Goal: Task Accomplishment & Management: Use online tool/utility

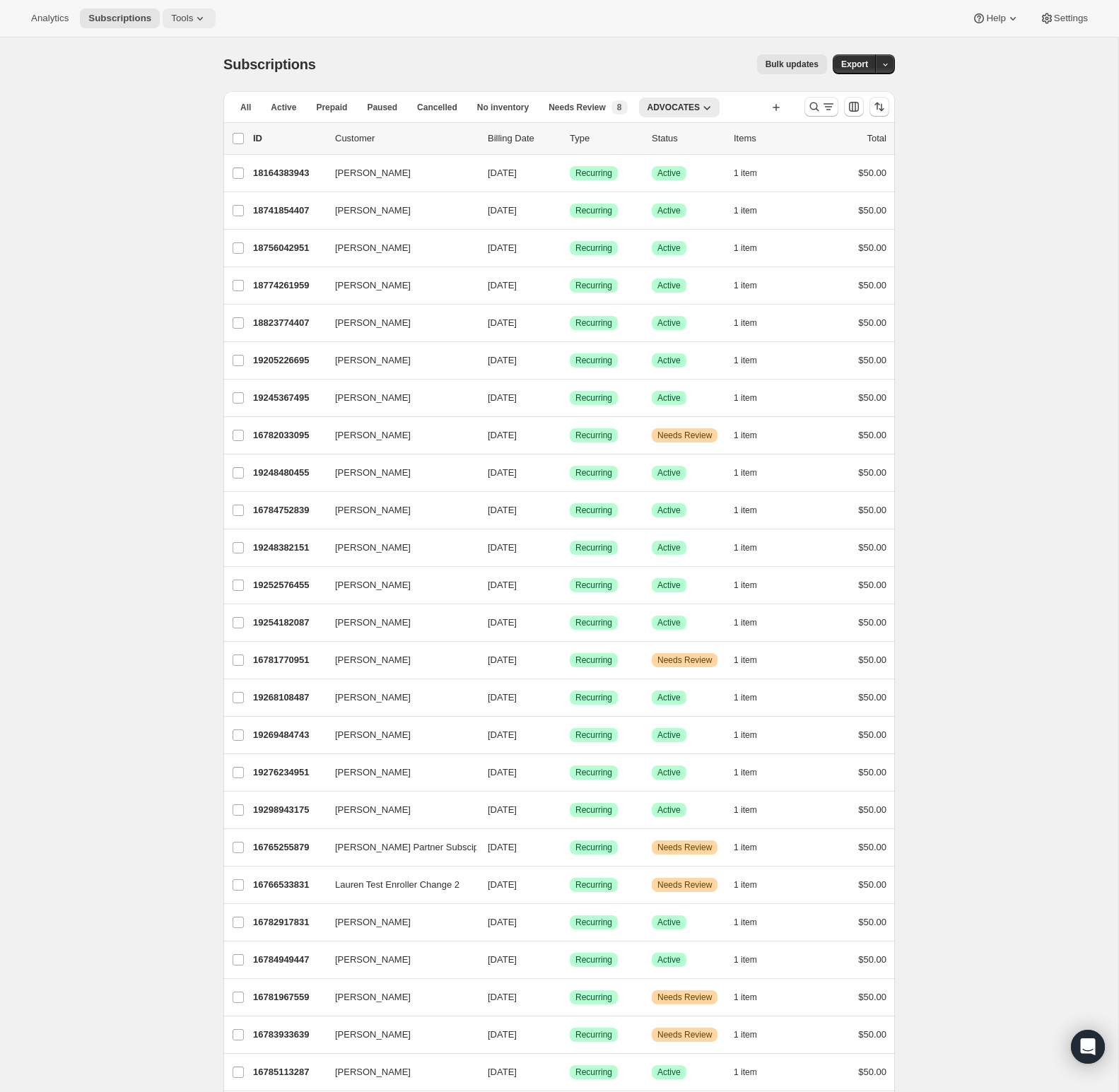
click at [188, 19] on span "Tools" at bounding box center [181, 19] width 22 height 11
click at [188, 48] on span "Subscription Plans" at bounding box center [173, 48] width 77 height 10
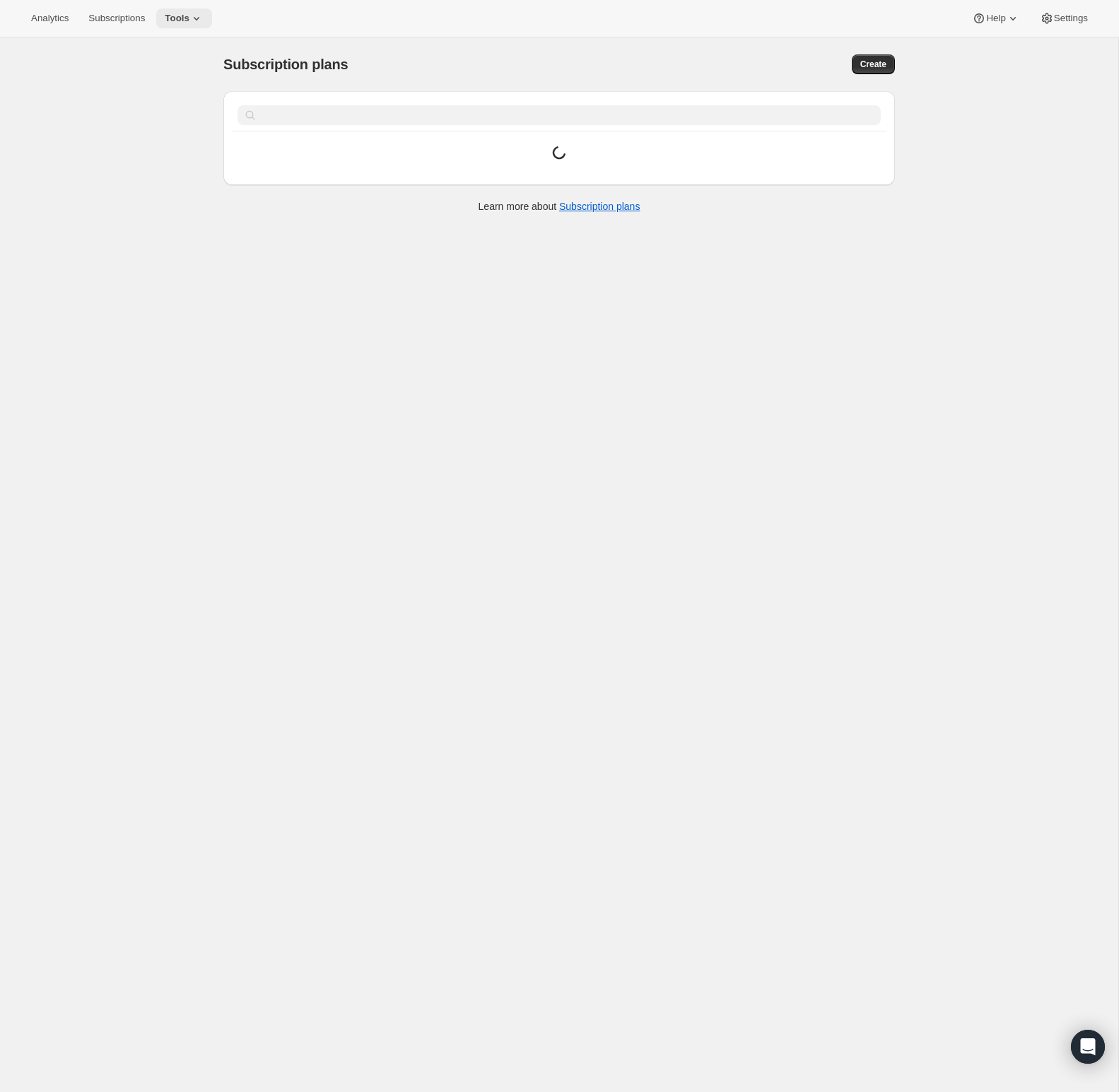
click at [189, 19] on span "Tools" at bounding box center [177, 19] width 25 height 11
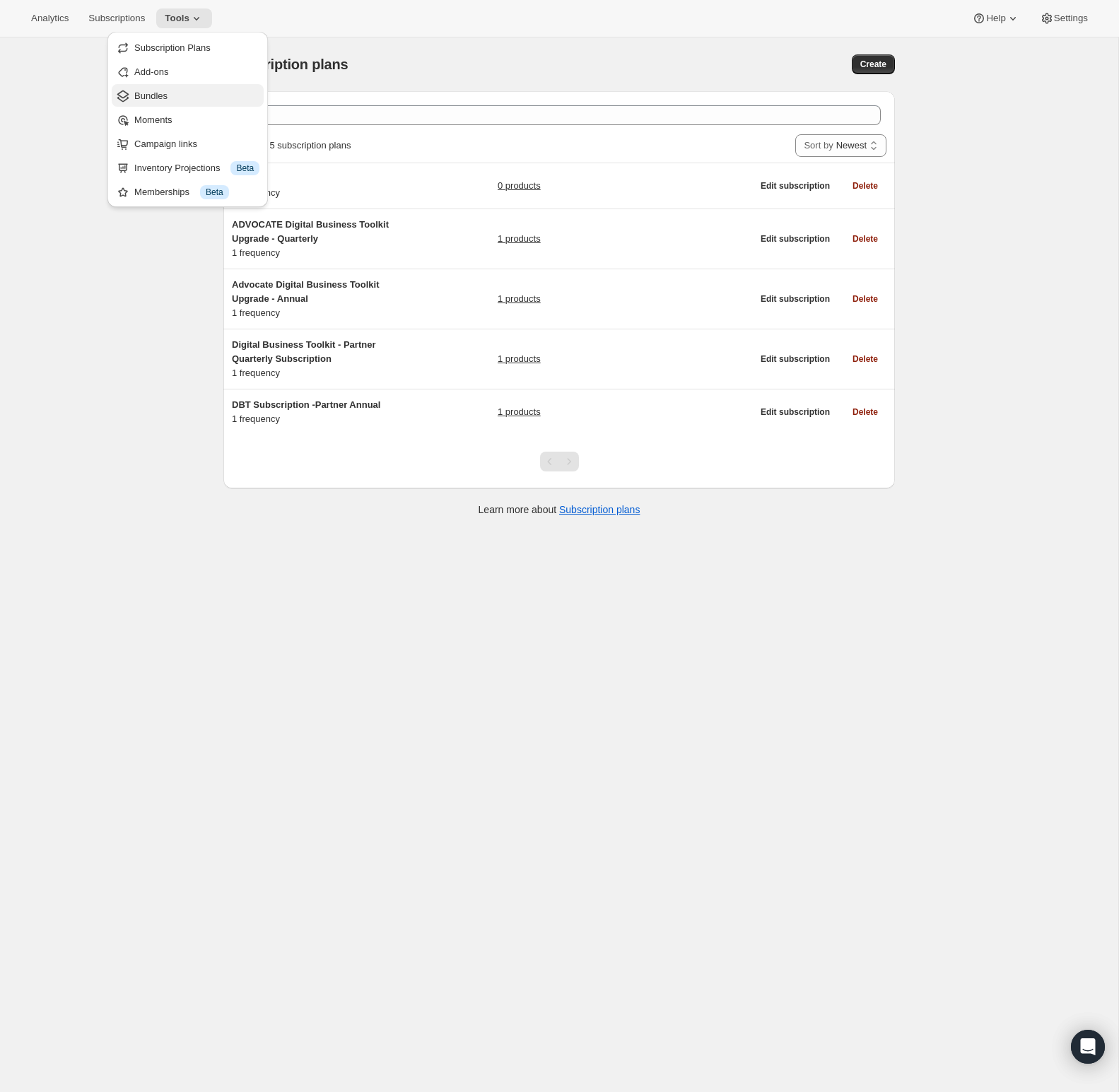
click at [159, 93] on span "Bundles" at bounding box center [151, 95] width 33 height 10
